Goal: Navigation & Orientation: Find specific page/section

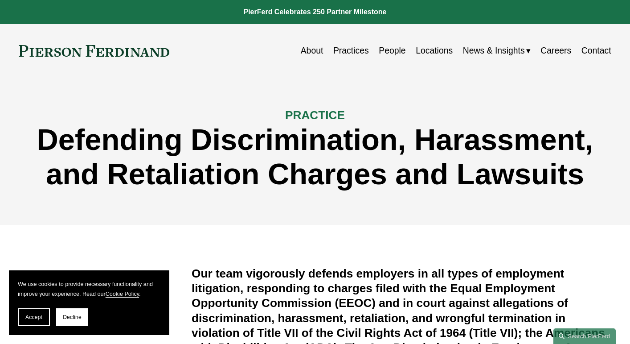
click at [356, 53] on link "Practices" at bounding box center [351, 50] width 36 height 17
click at [389, 50] on link "People" at bounding box center [392, 50] width 27 height 17
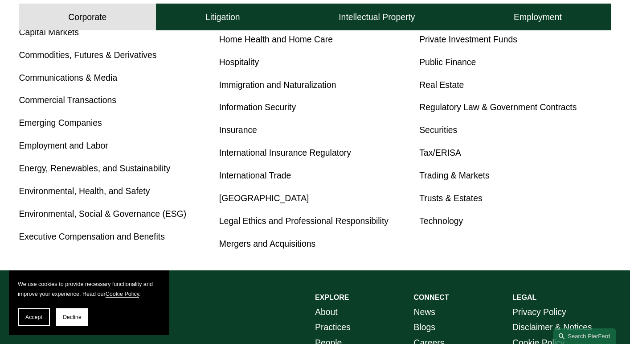
scroll to position [484, 0]
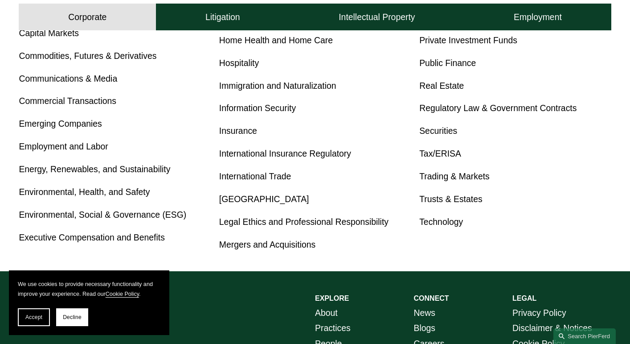
click at [90, 142] on link "Employment and Labor" at bounding box center [63, 146] width 89 height 10
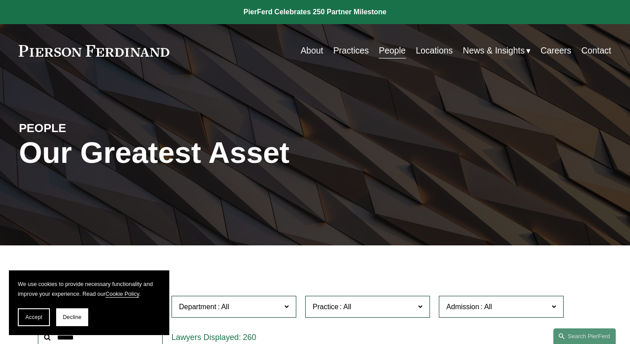
click at [594, 50] on link "Contact" at bounding box center [597, 50] width 30 height 17
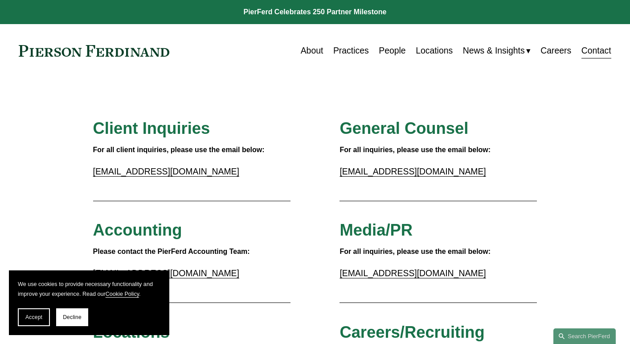
click at [343, 49] on link "Practices" at bounding box center [351, 50] width 36 height 17
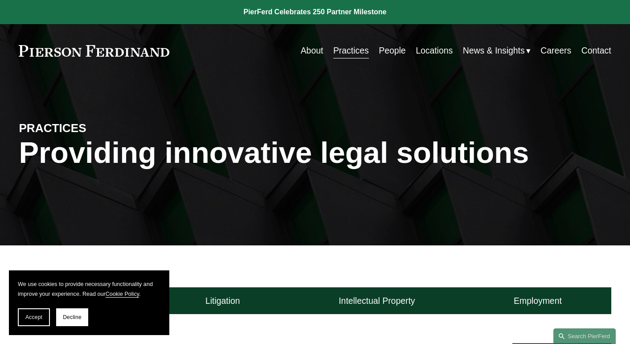
click at [386, 51] on link "People" at bounding box center [392, 50] width 27 height 17
